Goal: Task Accomplishment & Management: Manage account settings

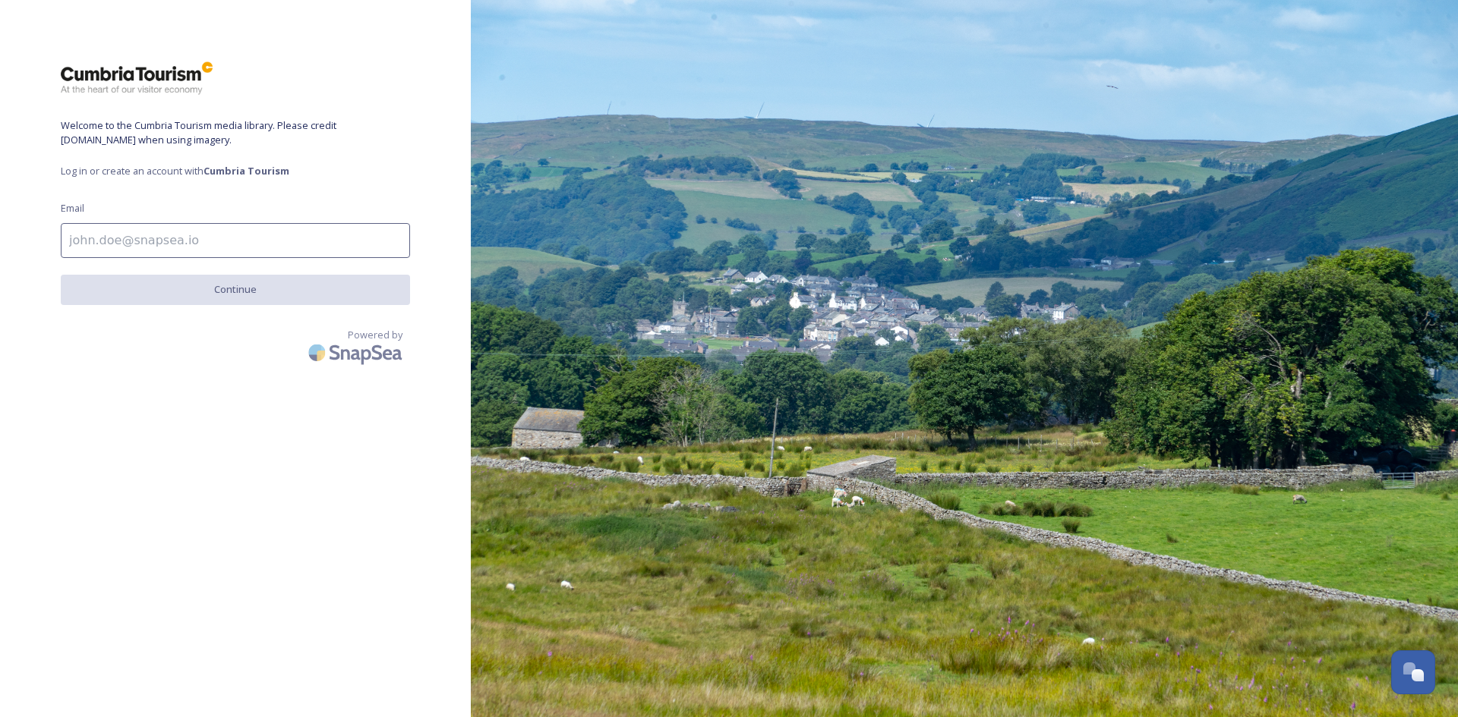
click at [98, 244] on input at bounding box center [235, 240] width 349 height 35
type input "[EMAIL_ADDRESS][DOMAIN_NAME]"
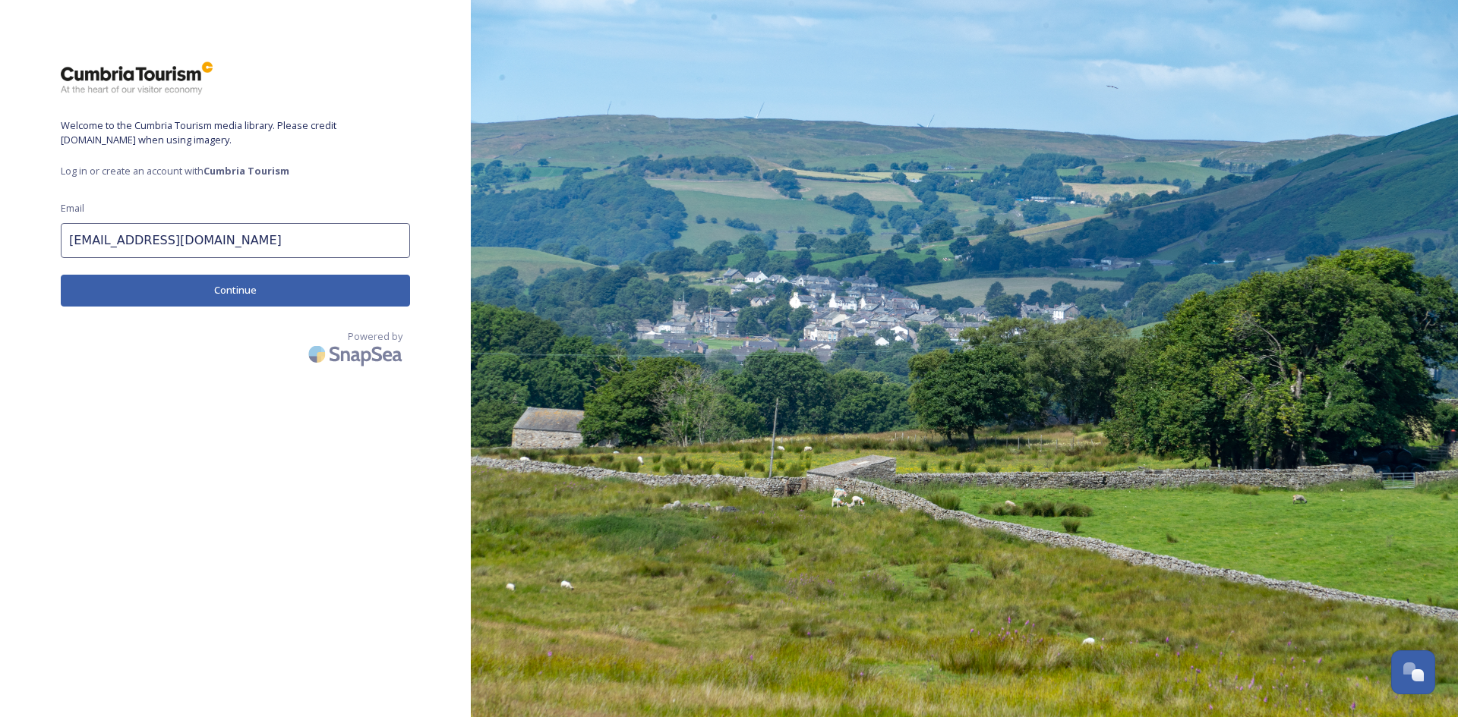
click at [210, 289] on button "Continue" at bounding box center [235, 290] width 349 height 31
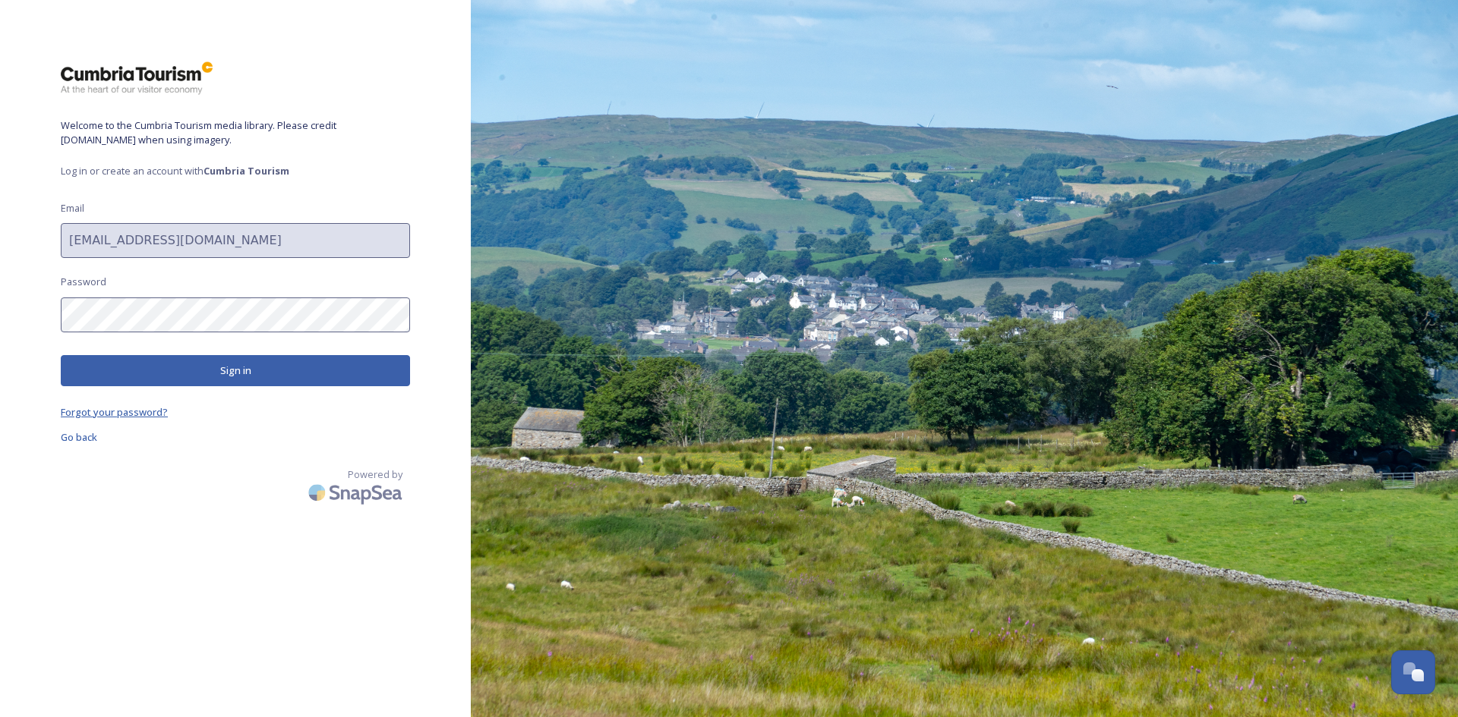
click at [114, 413] on span "Forgot your password?" at bounding box center [114, 412] width 107 height 14
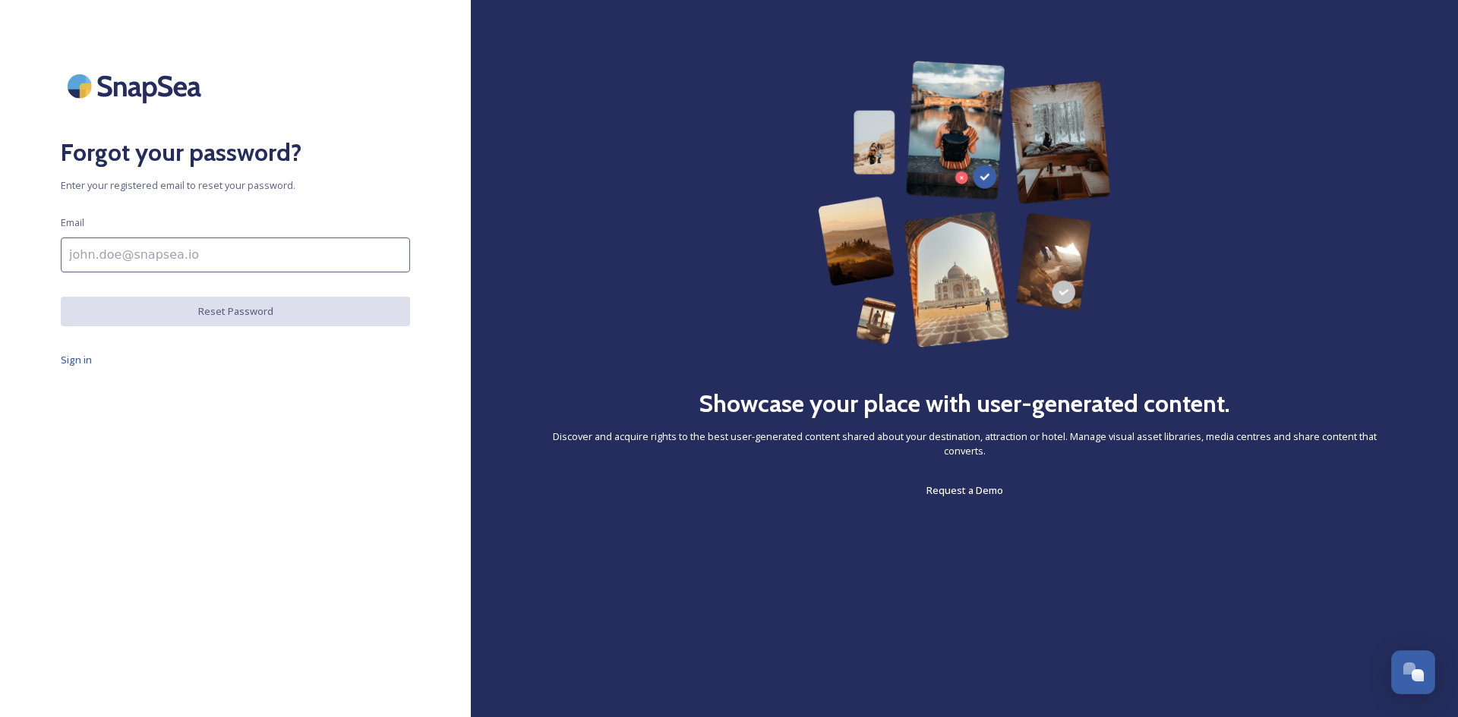
click at [186, 254] on input at bounding box center [235, 255] width 349 height 35
drag, startPoint x: 186, startPoint y: 254, endPoint x: 156, endPoint y: 260, distance: 30.1
click at [156, 260] on input at bounding box center [235, 255] width 349 height 35
type input "[EMAIL_ADDRESS][DOMAIN_NAME]"
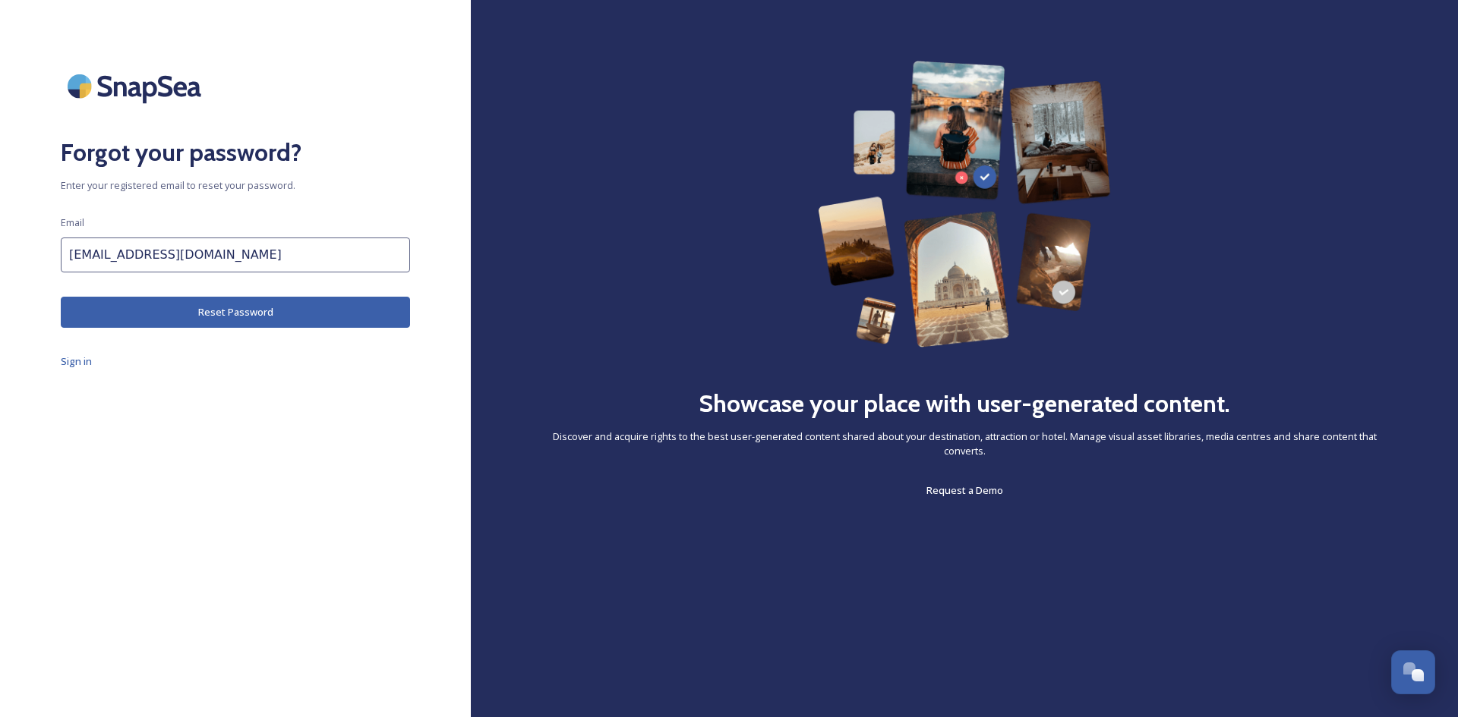
click at [157, 322] on button "Reset Password" at bounding box center [235, 312] width 349 height 31
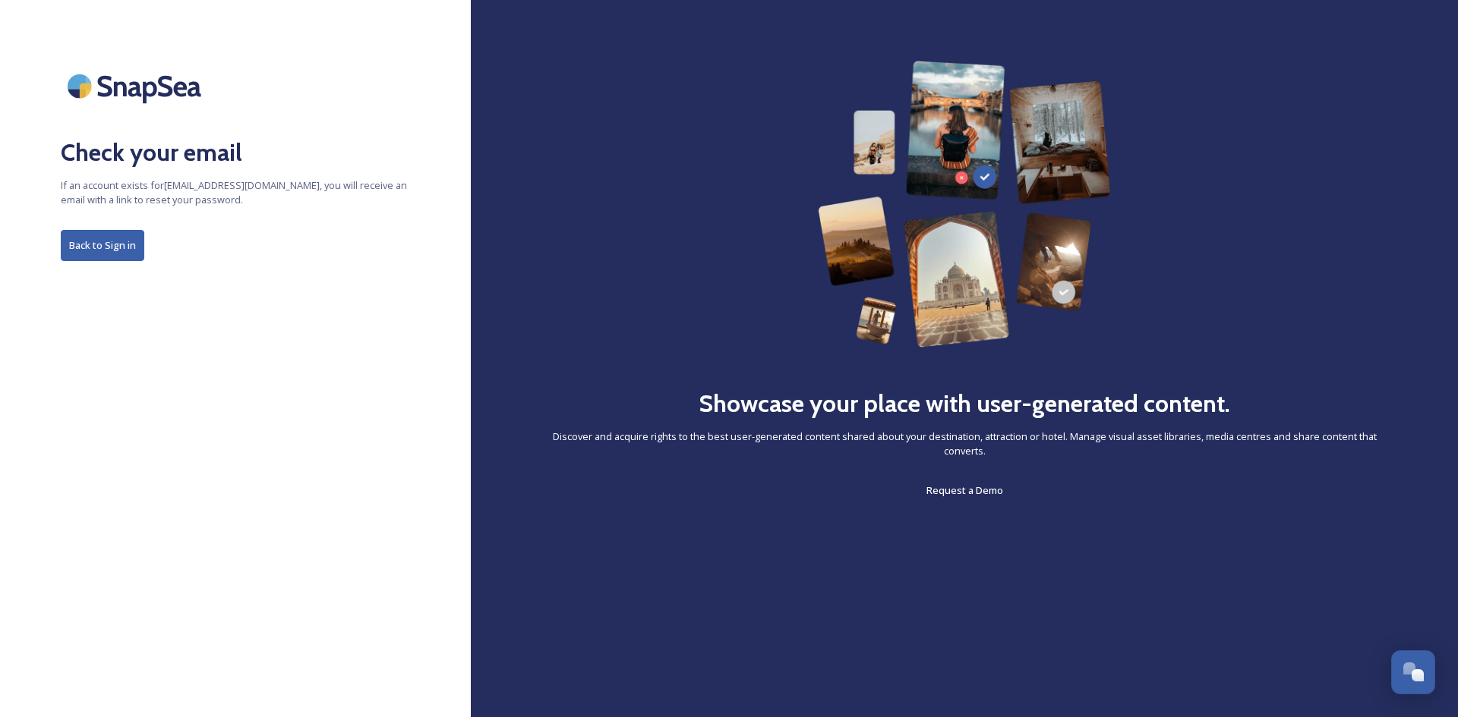
click at [86, 238] on button "Back to Sign in" at bounding box center [103, 245] width 84 height 31
